Goal: Navigation & Orientation: Go to known website

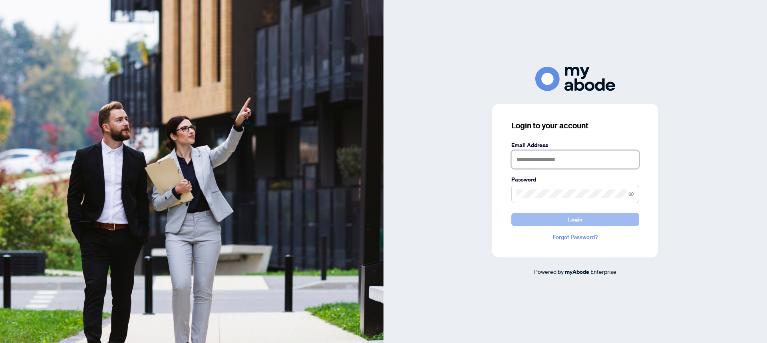
type input "**********"
click at [563, 217] on button "Login" at bounding box center [575, 219] width 128 height 14
